Goal: Information Seeking & Learning: Understand process/instructions

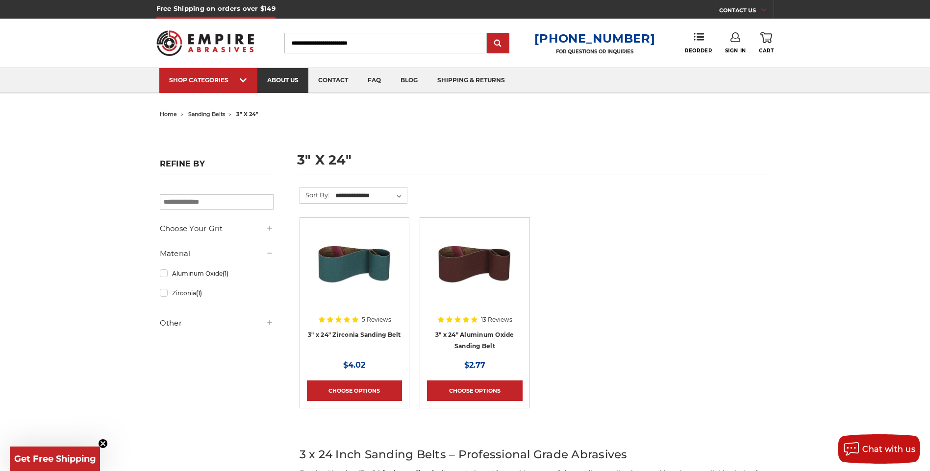
click at [275, 76] on link "about us" at bounding box center [282, 80] width 51 height 25
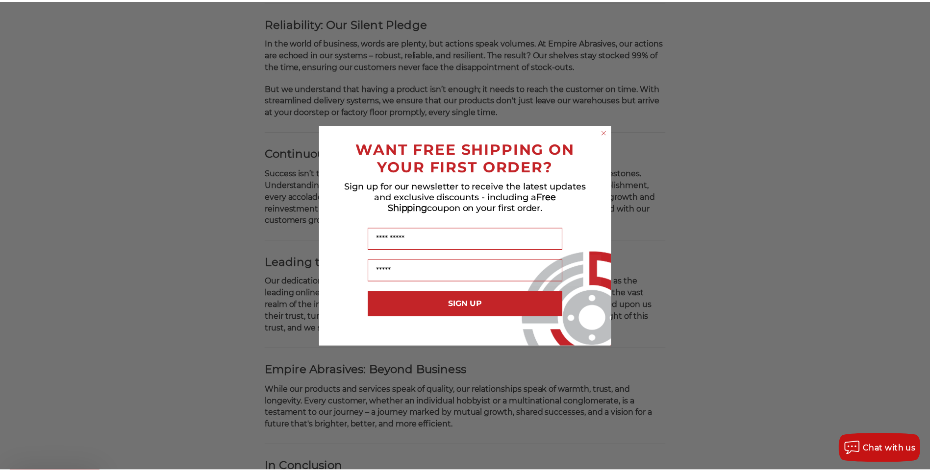
scroll to position [539, 0]
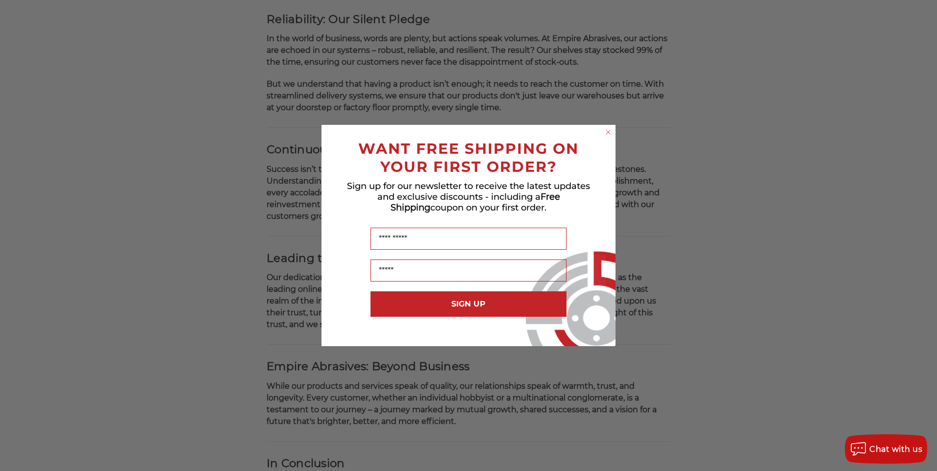
click at [607, 132] on circle "Close dialog" at bounding box center [608, 132] width 9 height 9
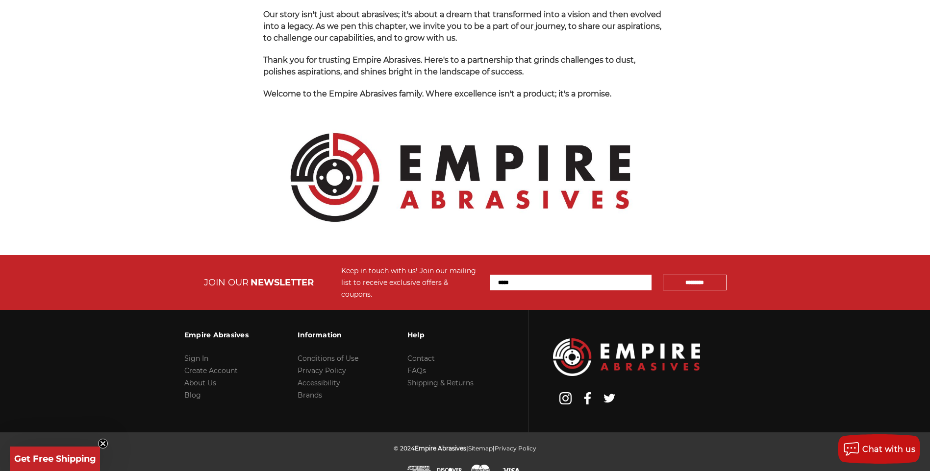
scroll to position [1011, 0]
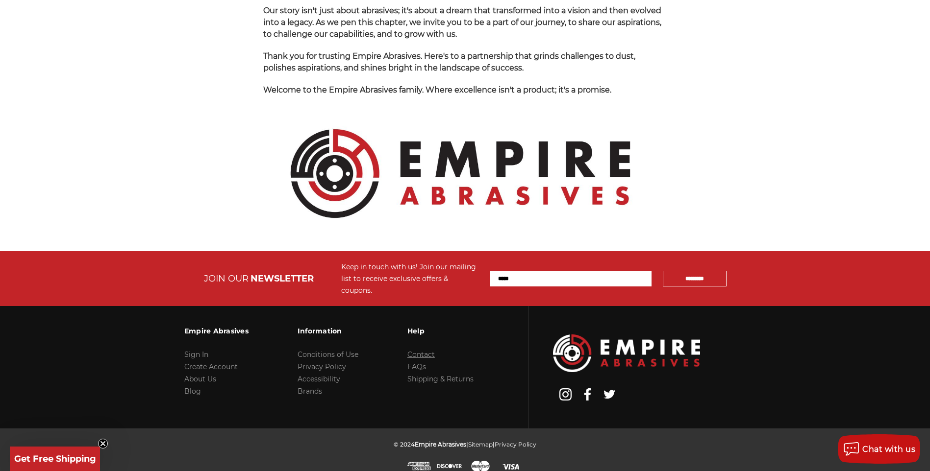
click at [418, 350] on link "Contact" at bounding box center [420, 354] width 27 height 9
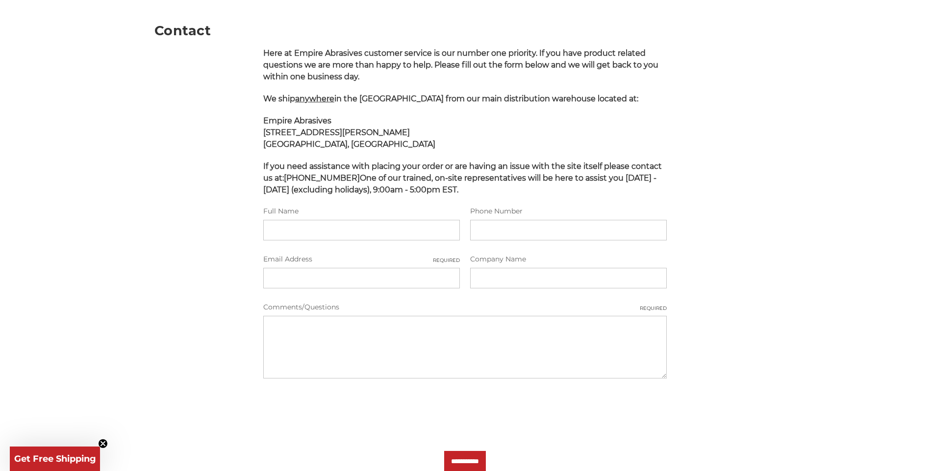
scroll to position [294, 0]
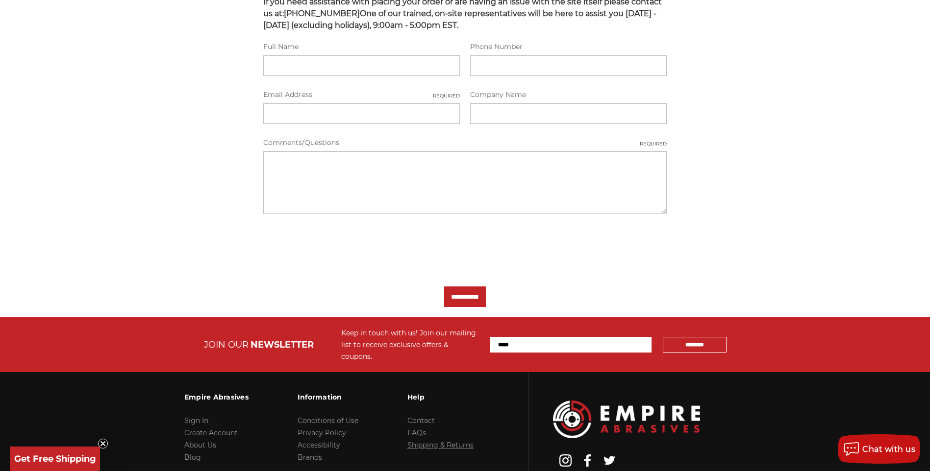
click at [439, 441] on link "Shipping & Returns" at bounding box center [440, 445] width 66 height 9
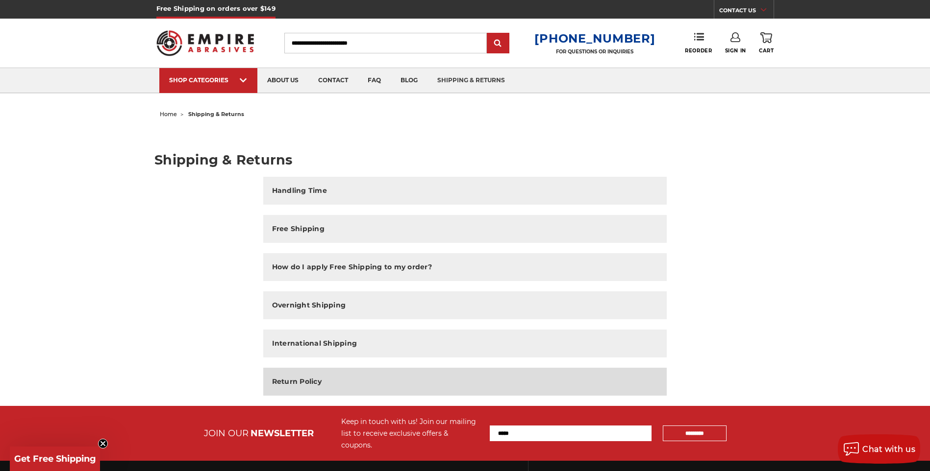
click at [293, 383] on h2 "Return Policy" at bounding box center [296, 382] width 49 height 10
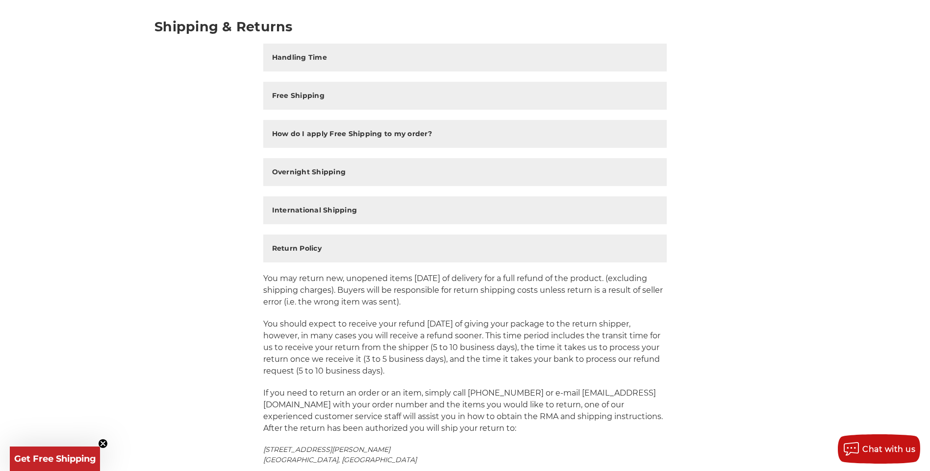
scroll to position [147, 0]
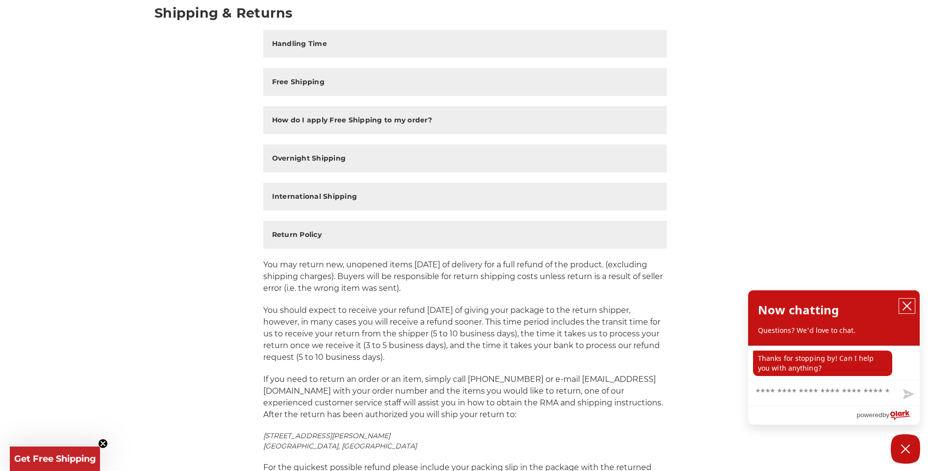
click at [906, 305] on icon "close chatbox" at bounding box center [907, 306] width 10 height 10
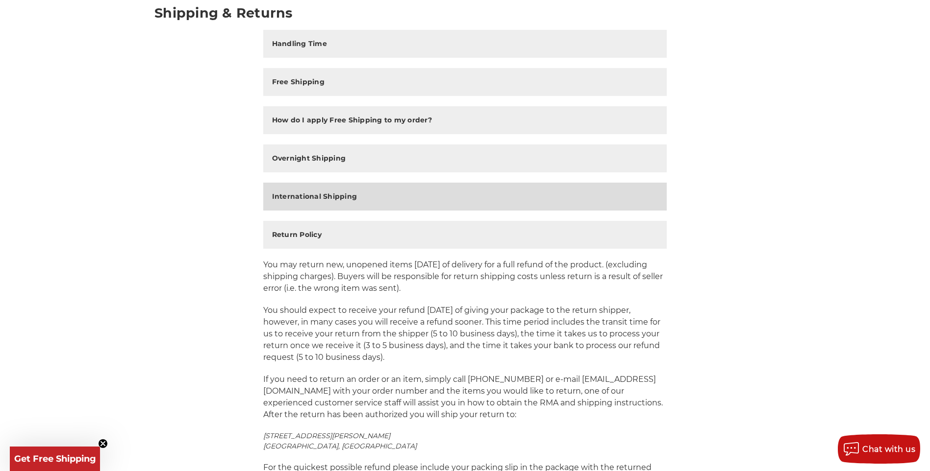
click at [304, 197] on h2 "International Shipping" at bounding box center [314, 197] width 85 height 10
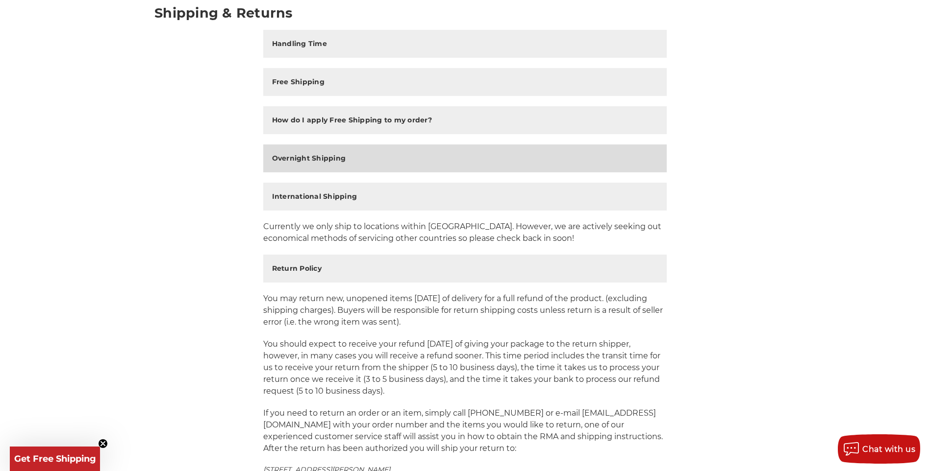
click at [325, 158] on h2 "Overnight Shipping" at bounding box center [309, 158] width 74 height 10
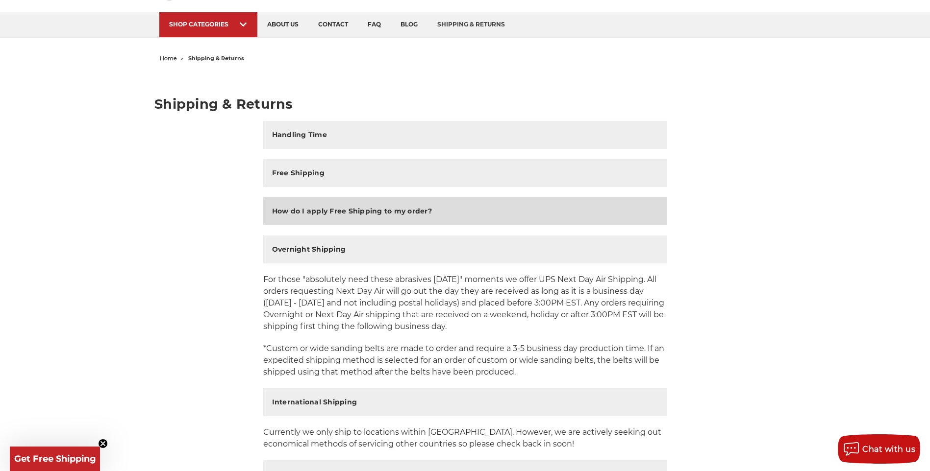
scroll to position [49, 0]
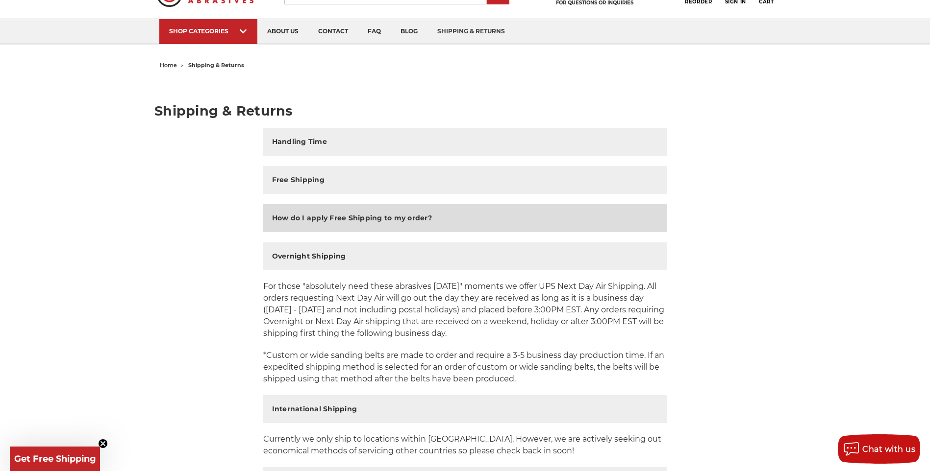
click at [293, 223] on button "How do I apply Free Shipping to my order?" at bounding box center [465, 218] width 404 height 28
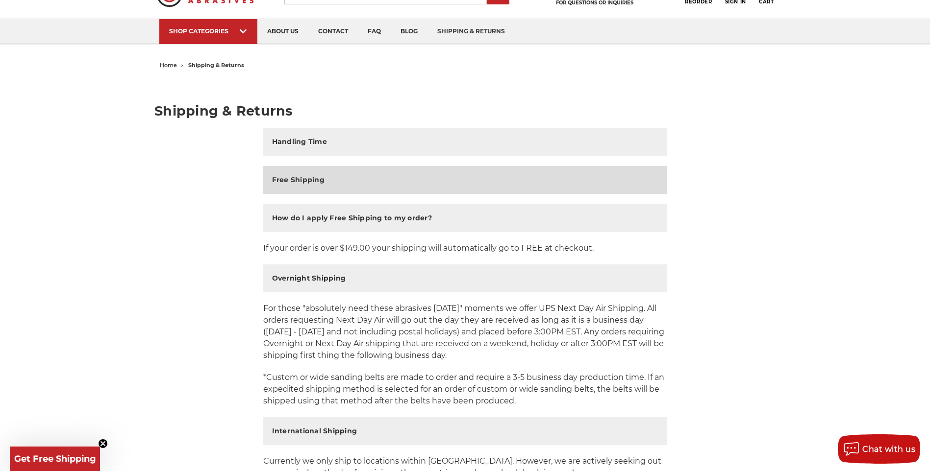
click at [291, 180] on h2 "Free Shipping" at bounding box center [298, 180] width 52 height 10
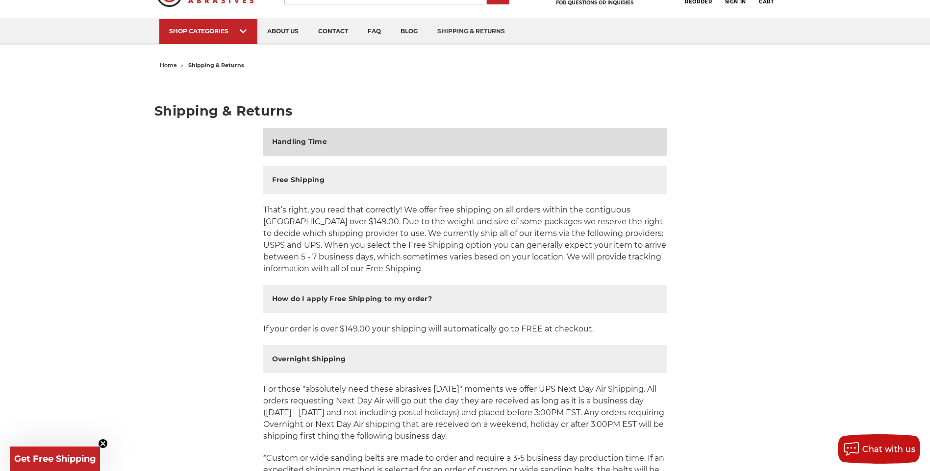
click at [281, 143] on h2 "Handling Time" at bounding box center [299, 142] width 55 height 10
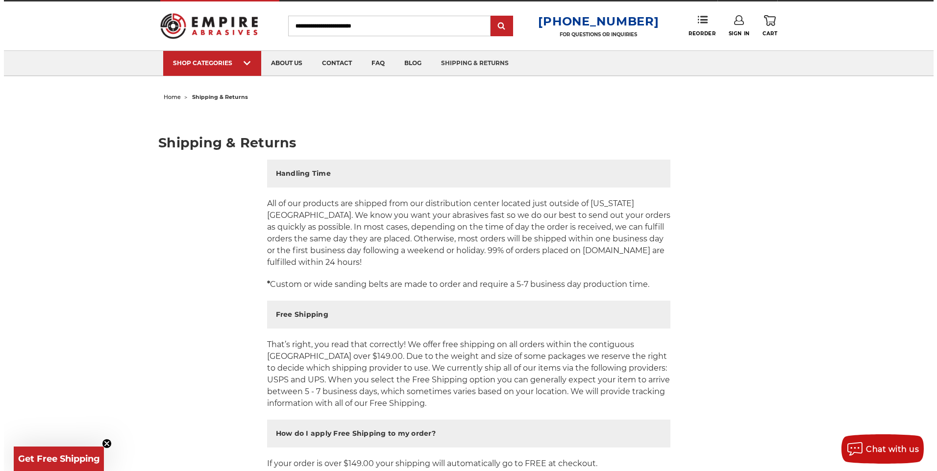
scroll to position [0, 0]
